Goal: Transaction & Acquisition: Book appointment/travel/reservation

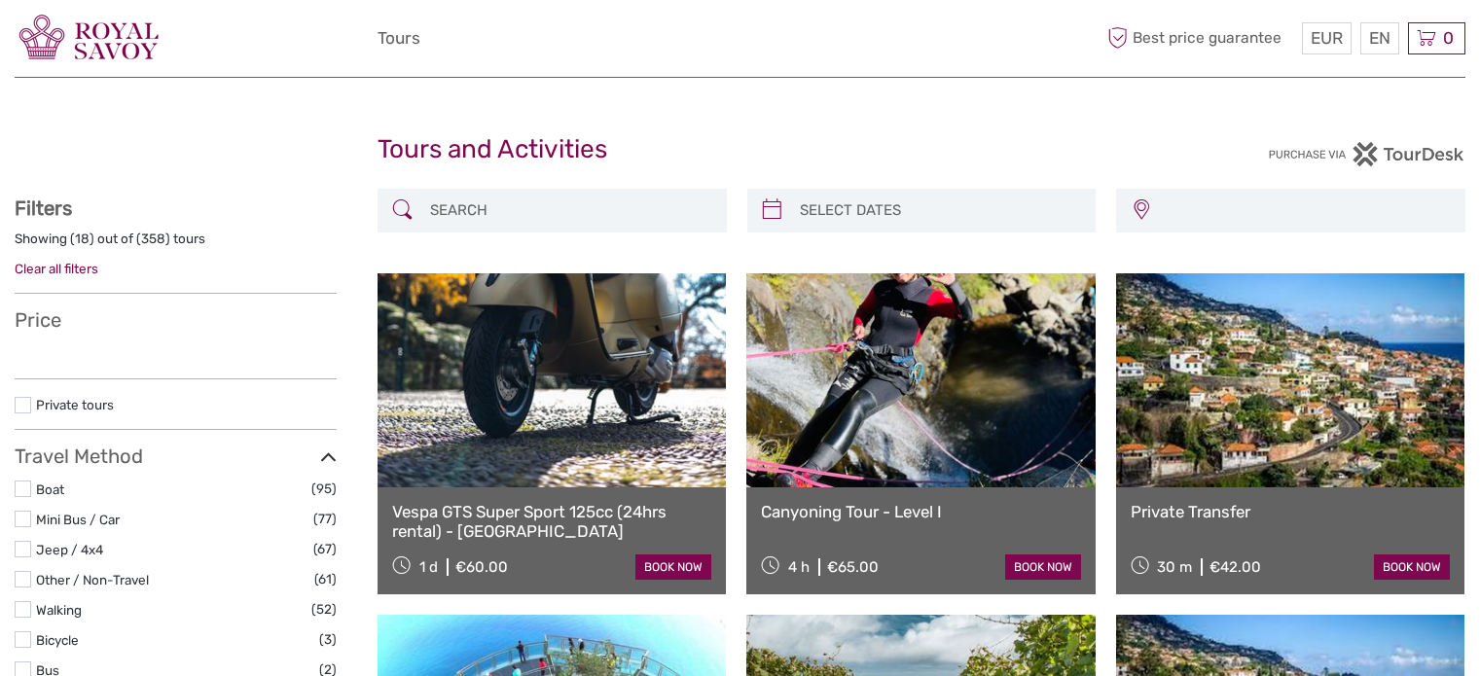
select select
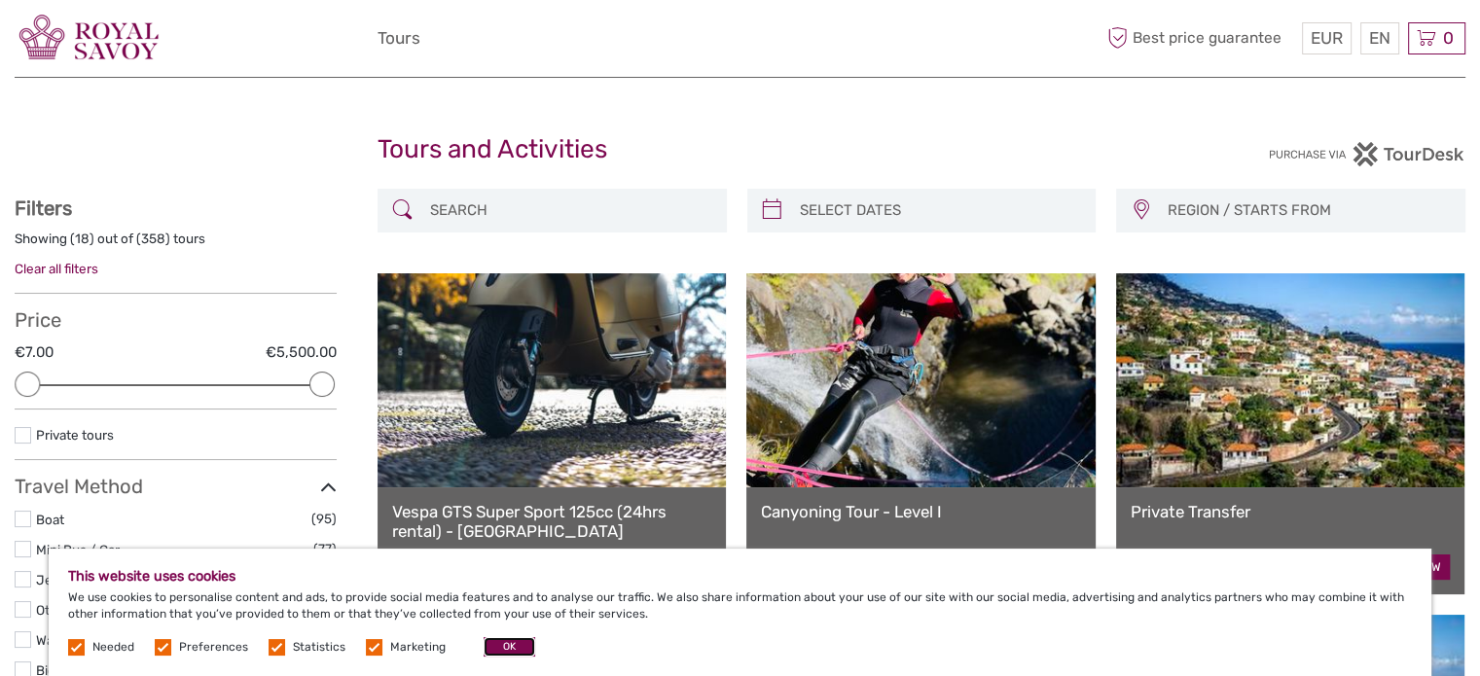
click at [494, 640] on button "OK" at bounding box center [510, 646] width 52 height 19
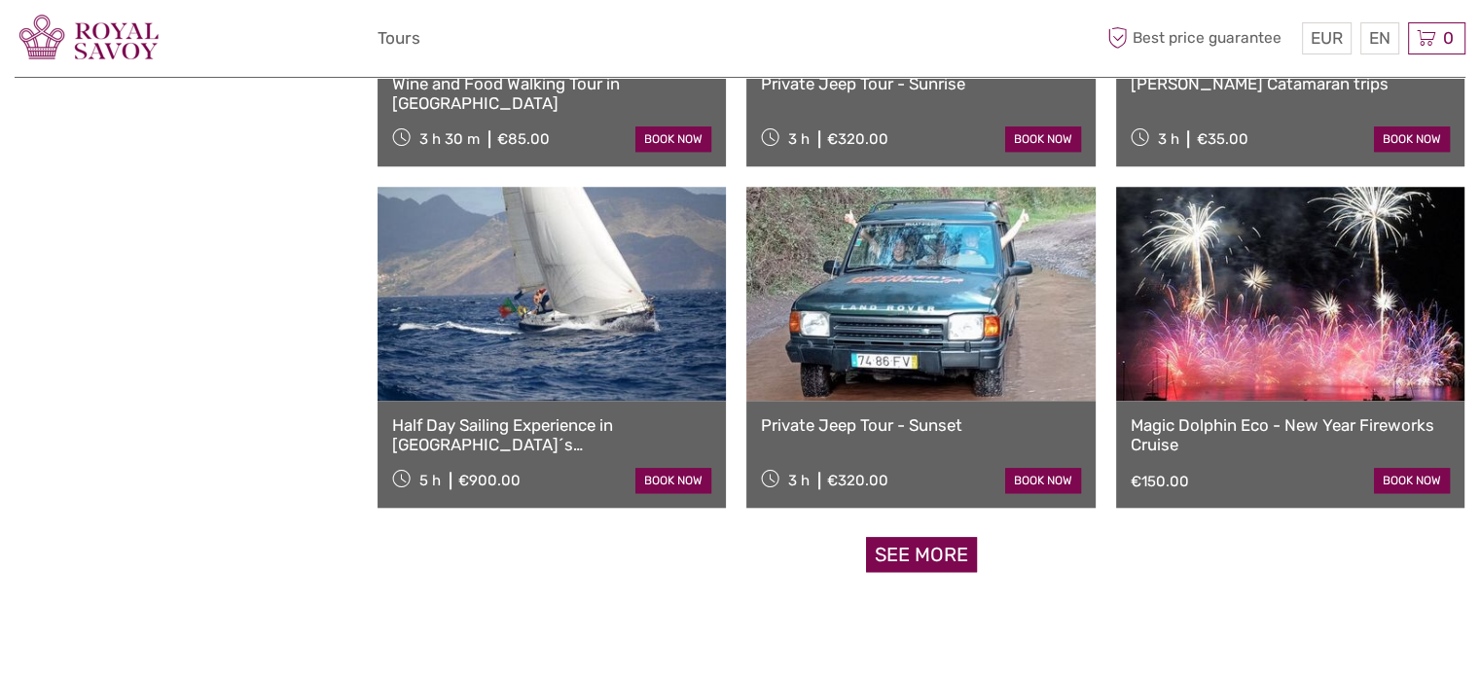
scroll to position [1809, 0]
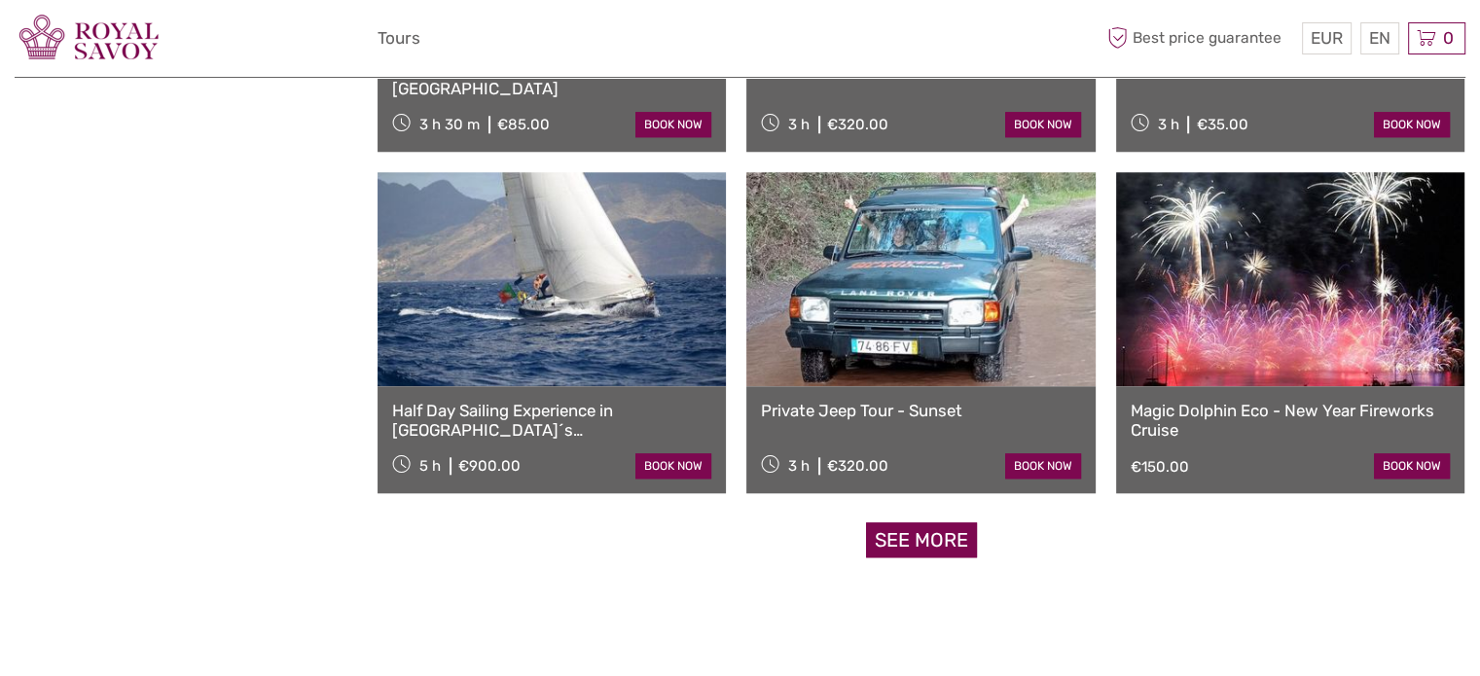
click at [919, 535] on link "See more" at bounding box center [921, 541] width 111 height 36
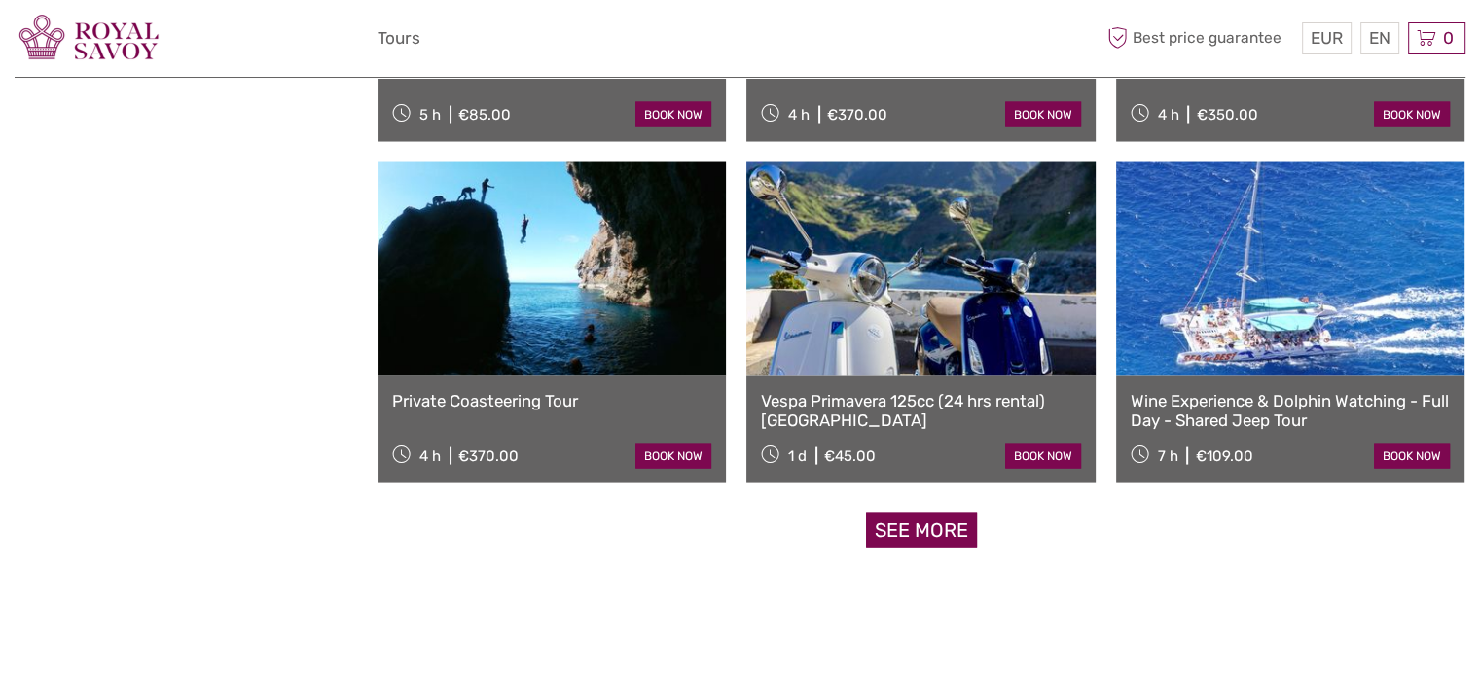
scroll to position [3880, 0]
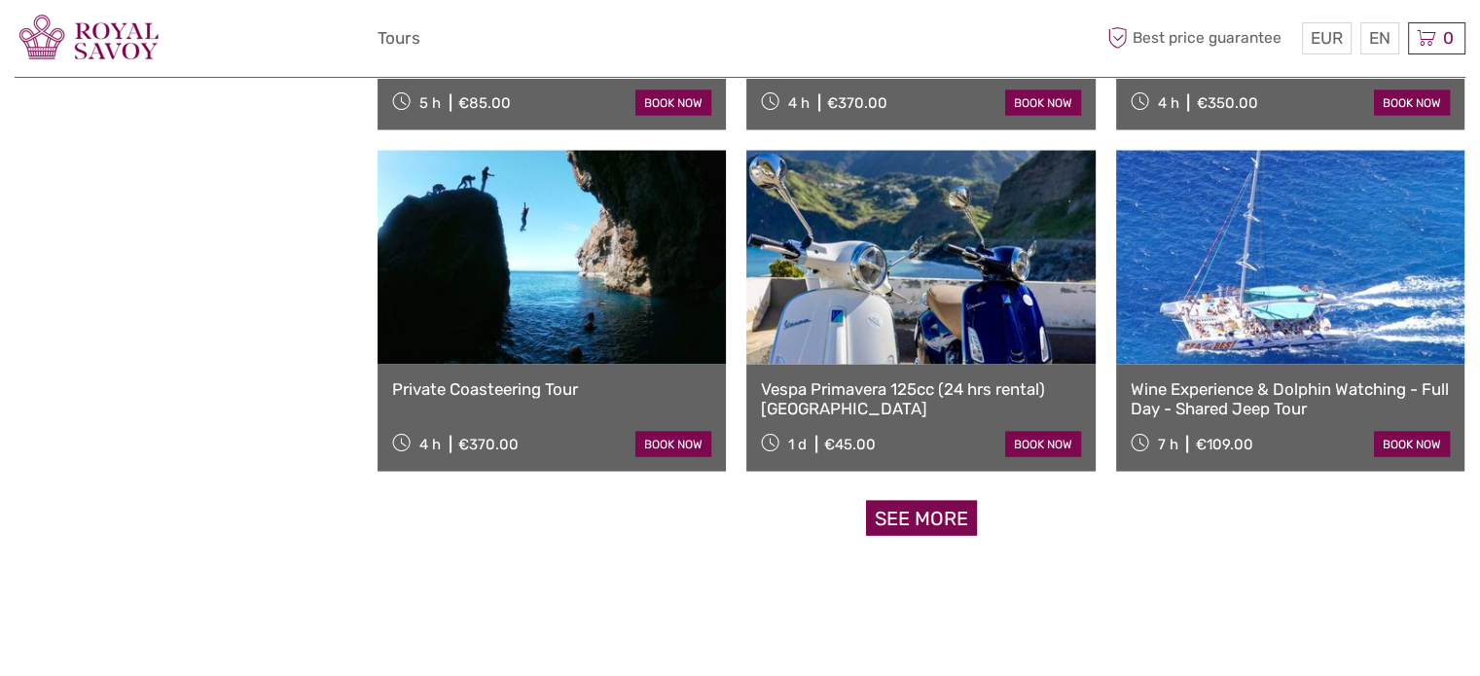
click at [927, 513] on link "See more" at bounding box center [921, 519] width 111 height 36
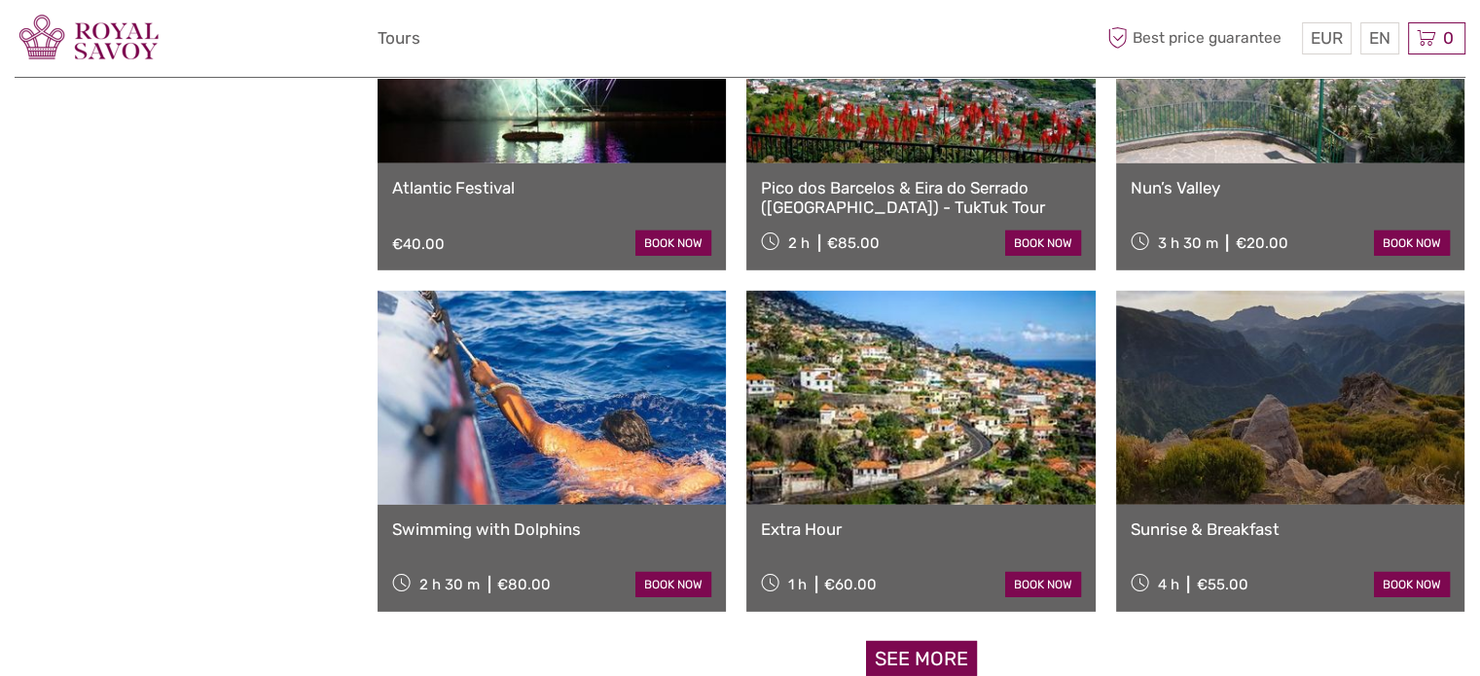
scroll to position [5797, 0]
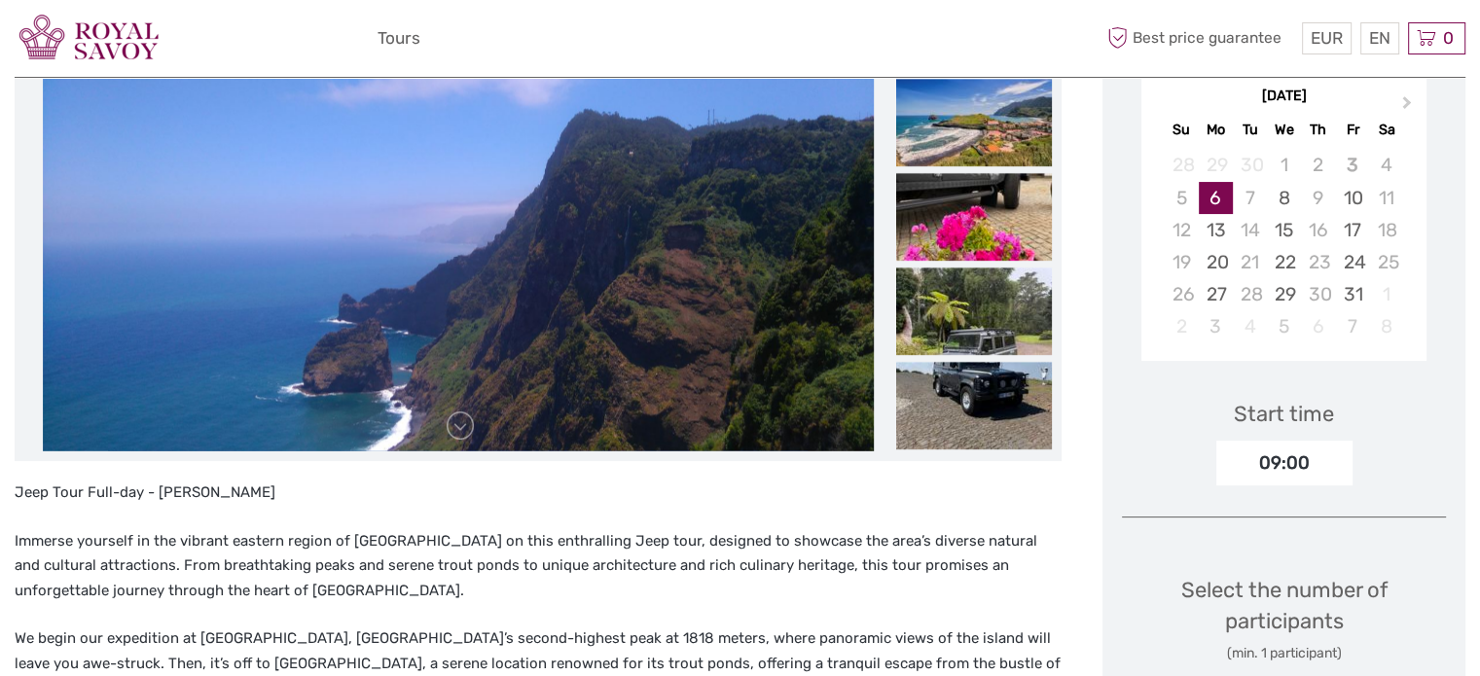
scroll to position [181, 0]
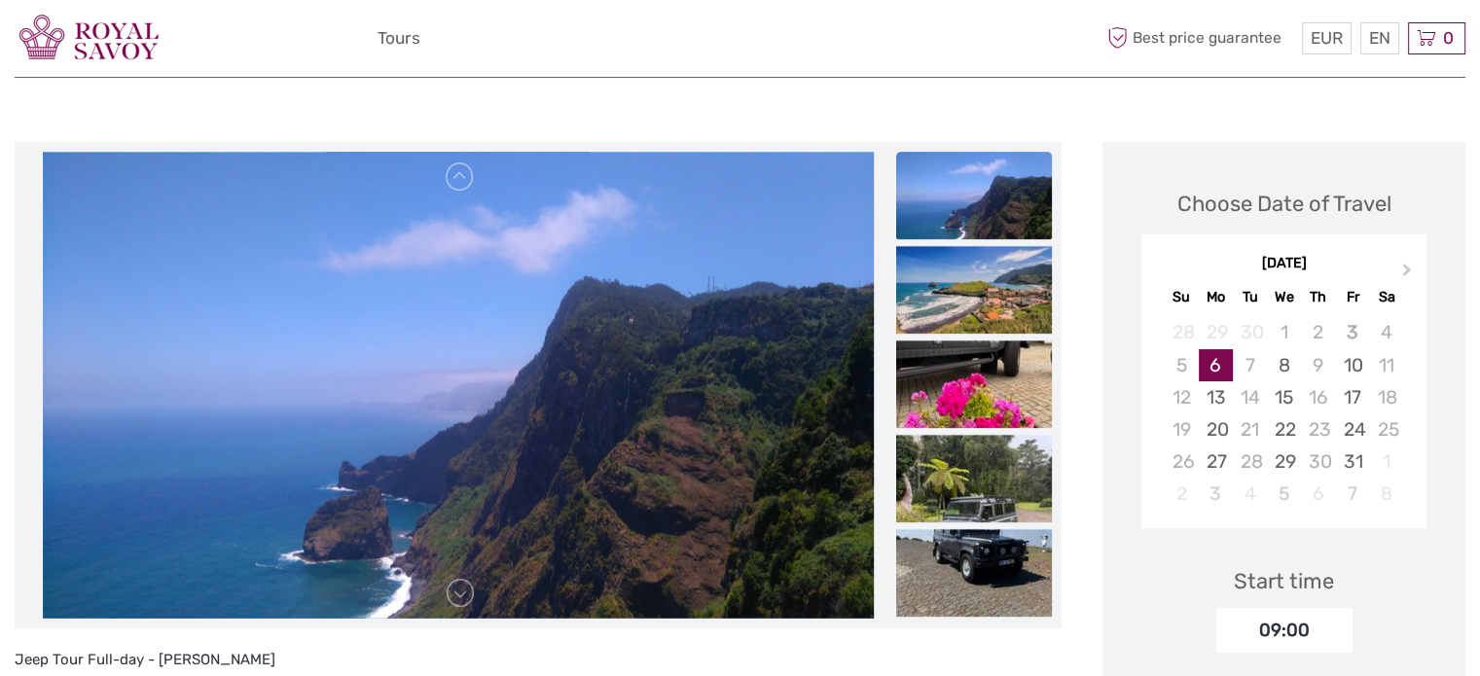
click at [475, 593] on link at bounding box center [460, 593] width 31 height 31
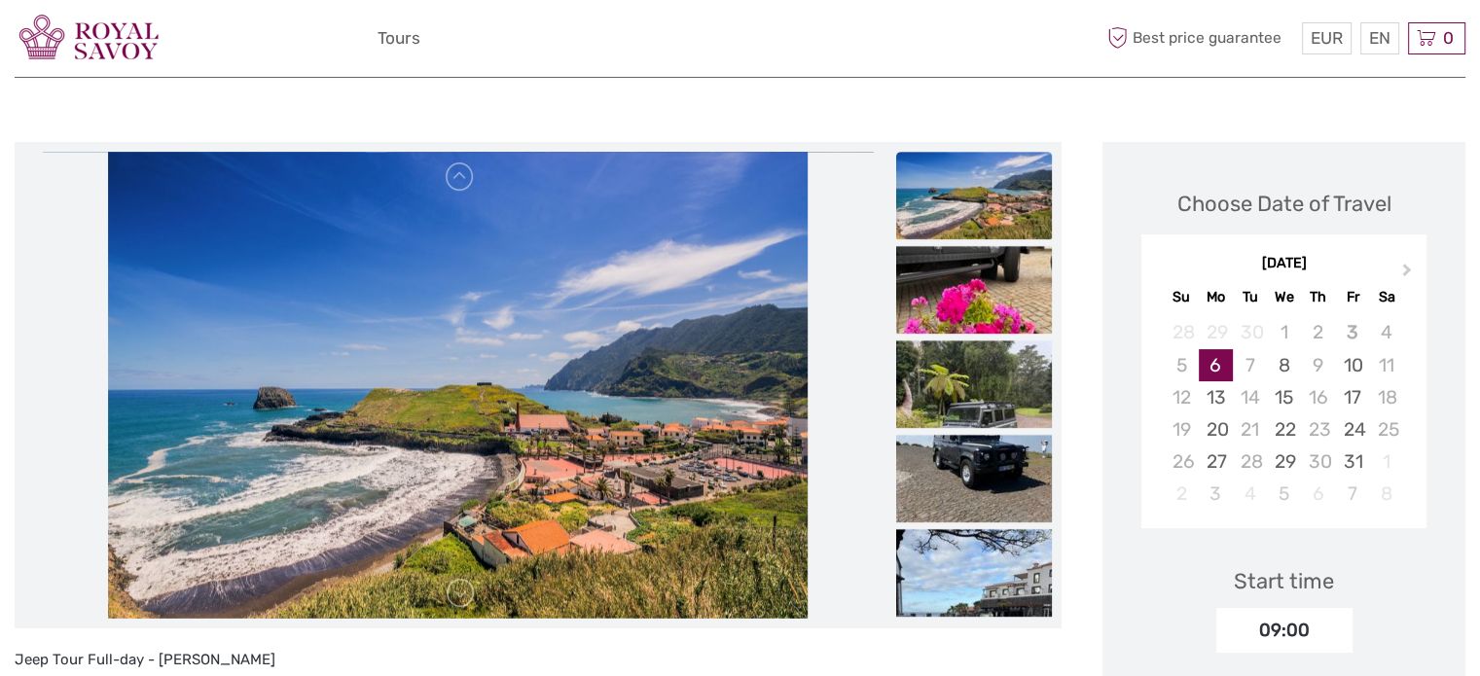
click at [475, 593] on link at bounding box center [460, 593] width 31 height 31
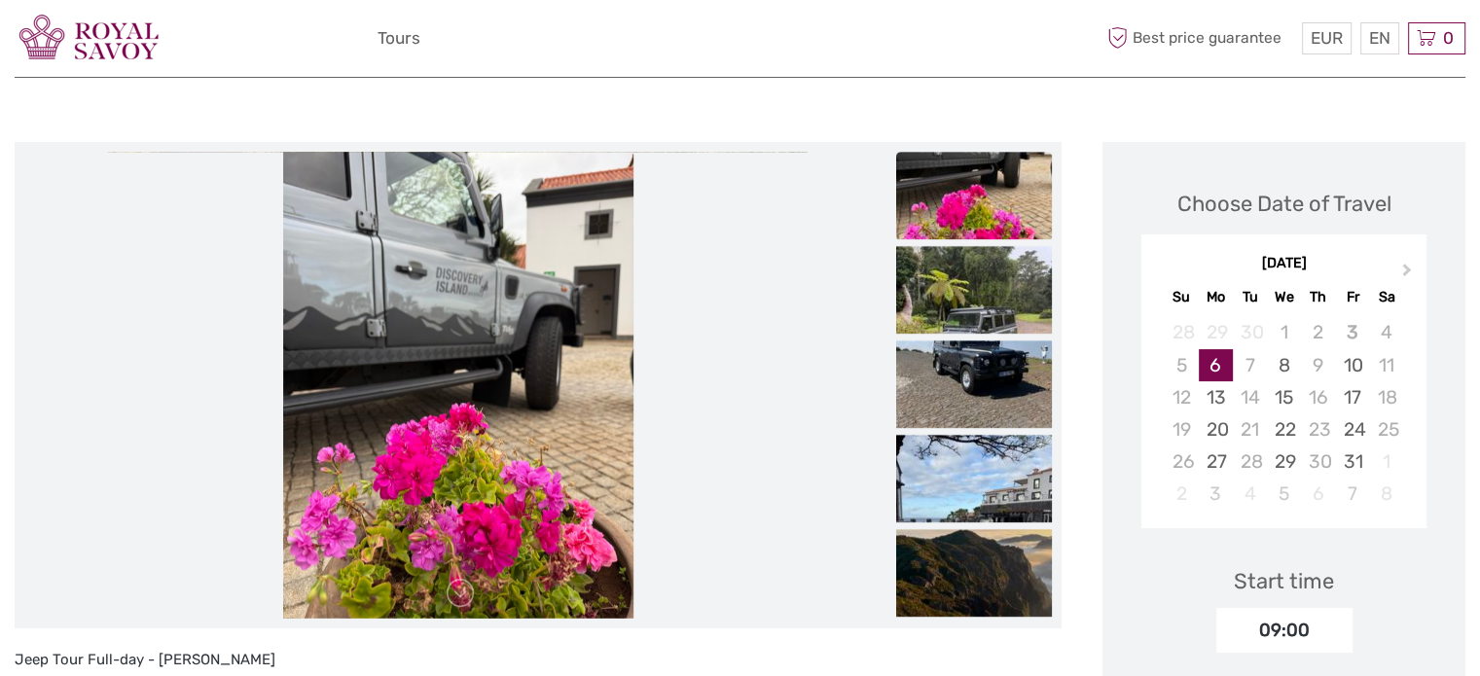
click at [475, 593] on link at bounding box center [460, 593] width 31 height 31
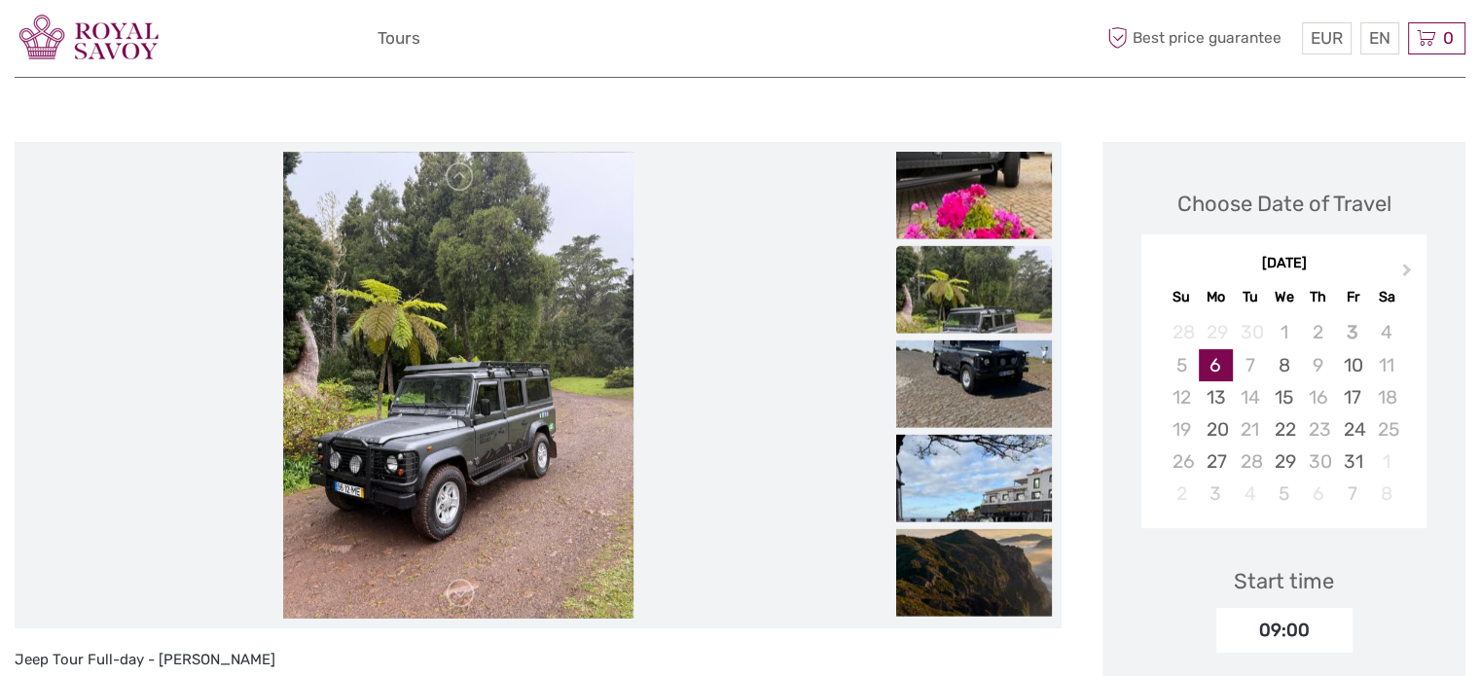
click at [475, 593] on link at bounding box center [460, 593] width 31 height 31
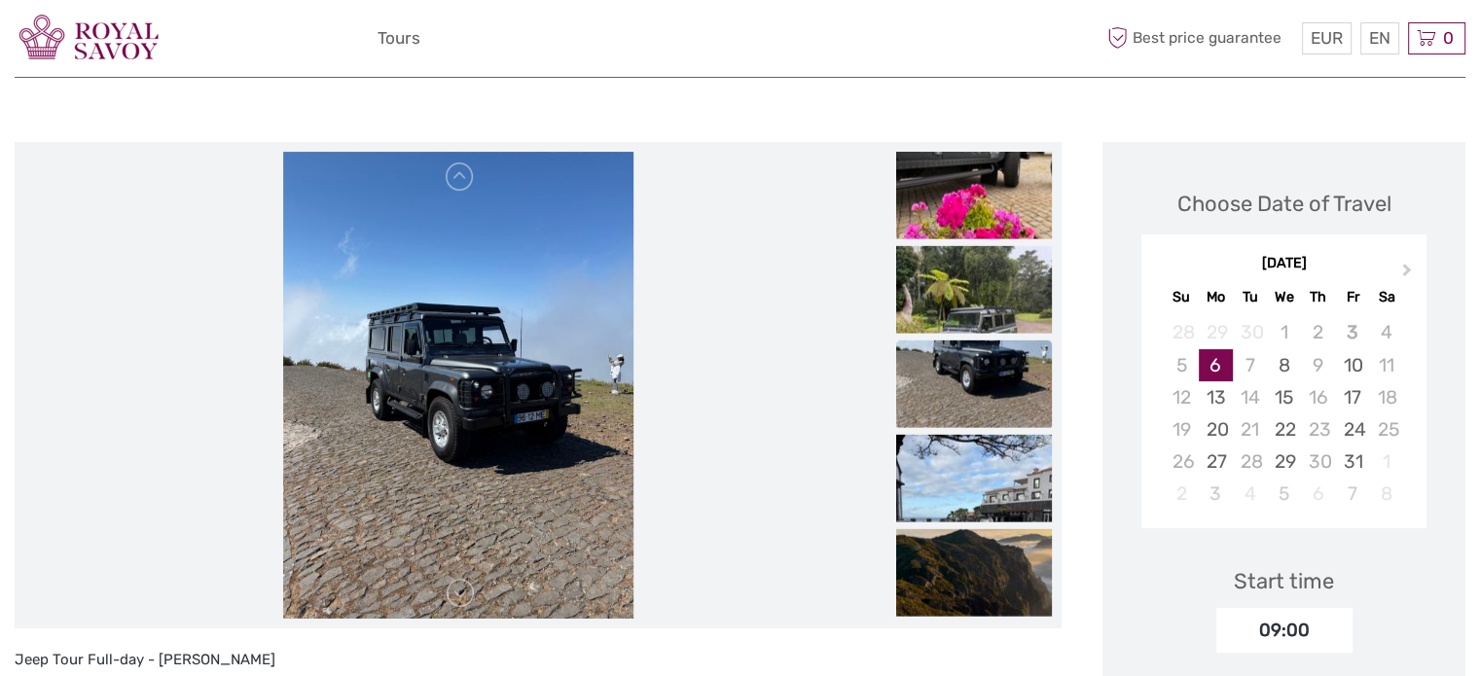
click at [475, 593] on link at bounding box center [460, 593] width 31 height 31
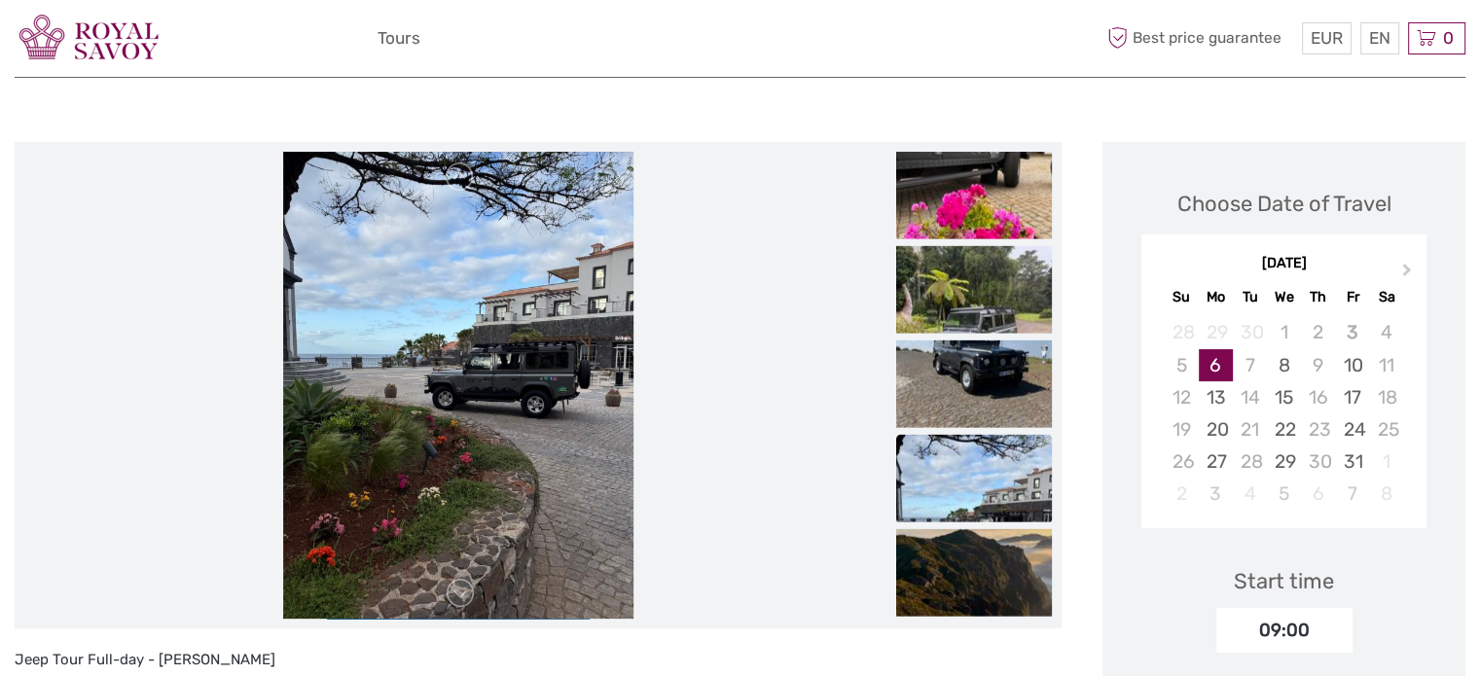
click at [475, 593] on link at bounding box center [460, 593] width 31 height 31
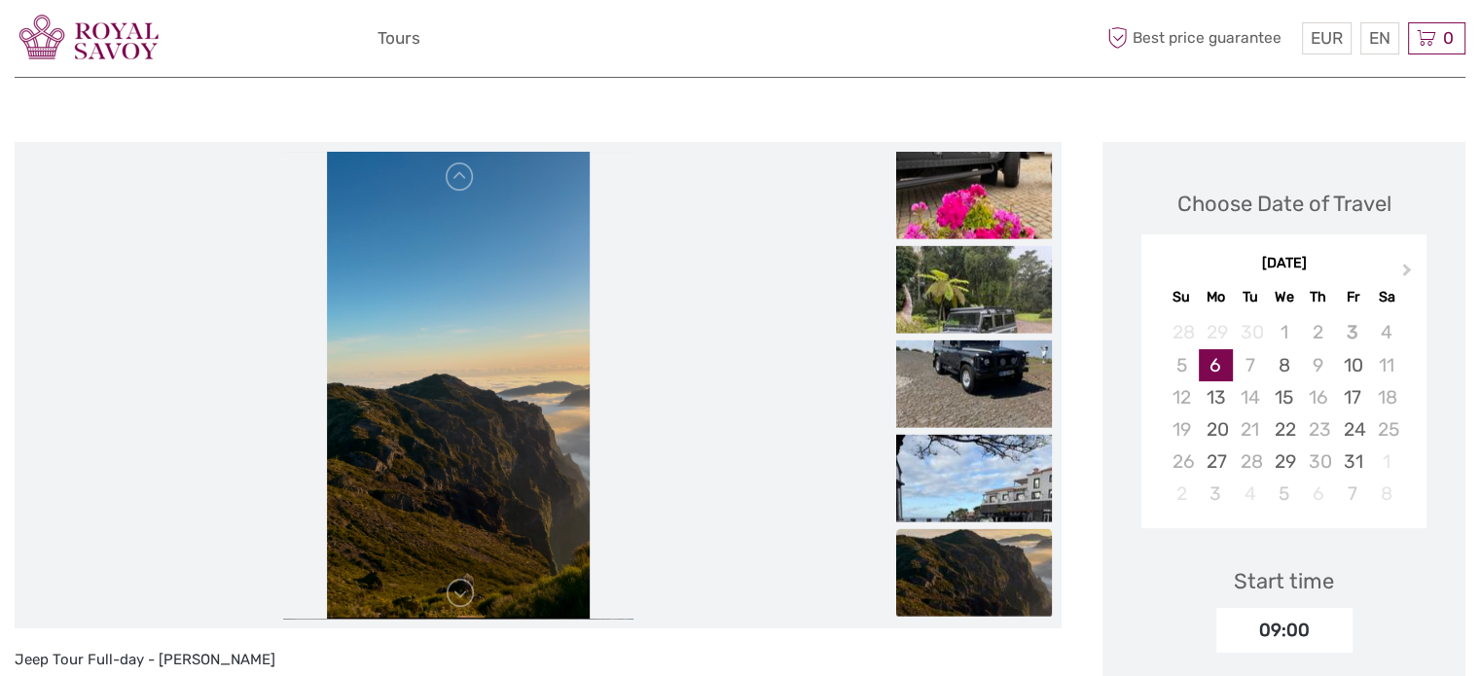
click at [475, 593] on link at bounding box center [460, 593] width 31 height 31
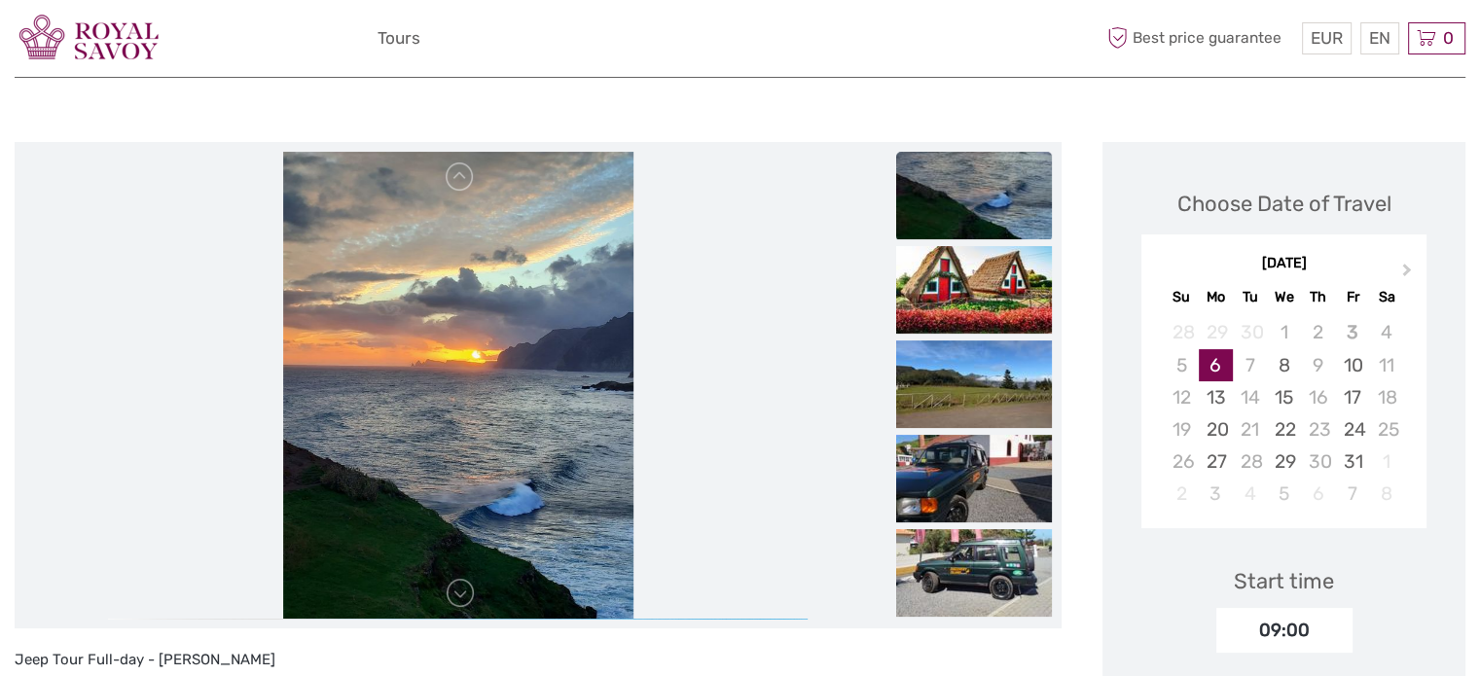
click at [475, 593] on link at bounding box center [460, 593] width 31 height 31
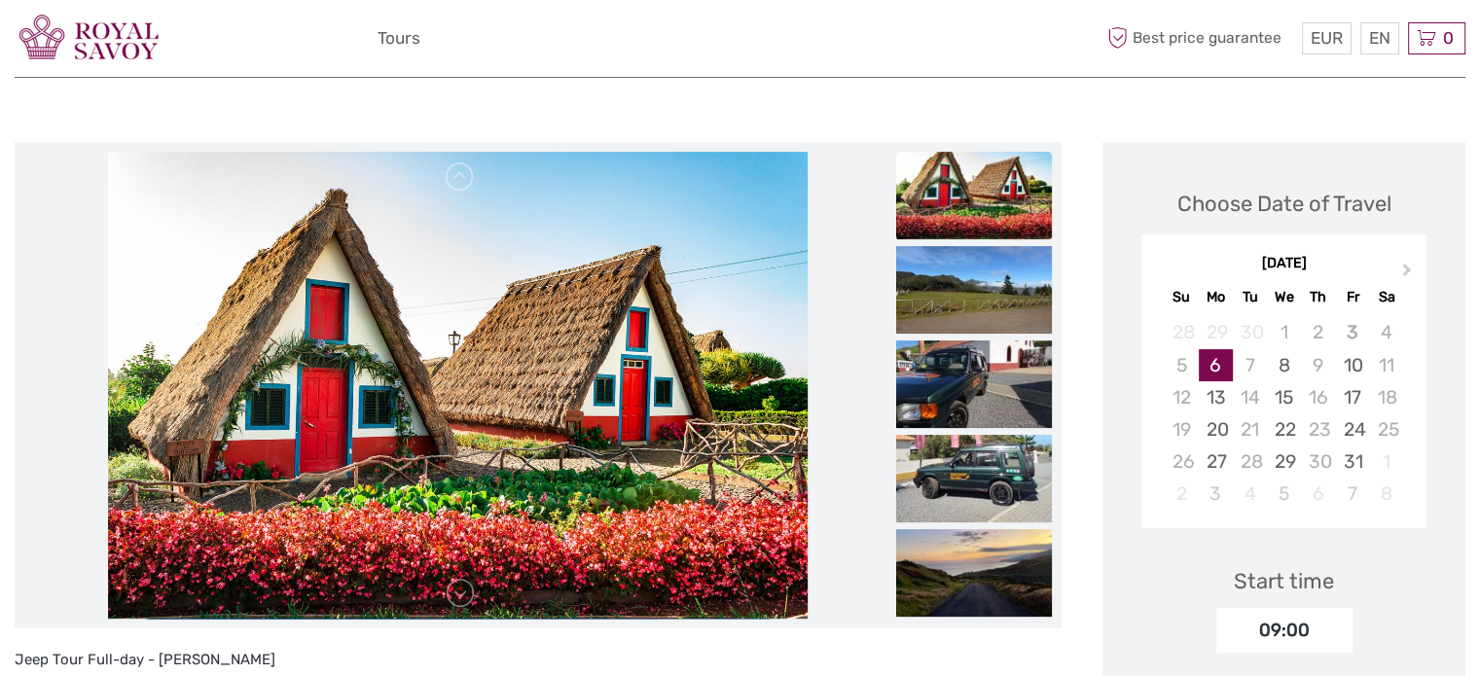
click at [475, 593] on link at bounding box center [460, 593] width 31 height 31
